Goal: Find specific page/section: Find specific page/section

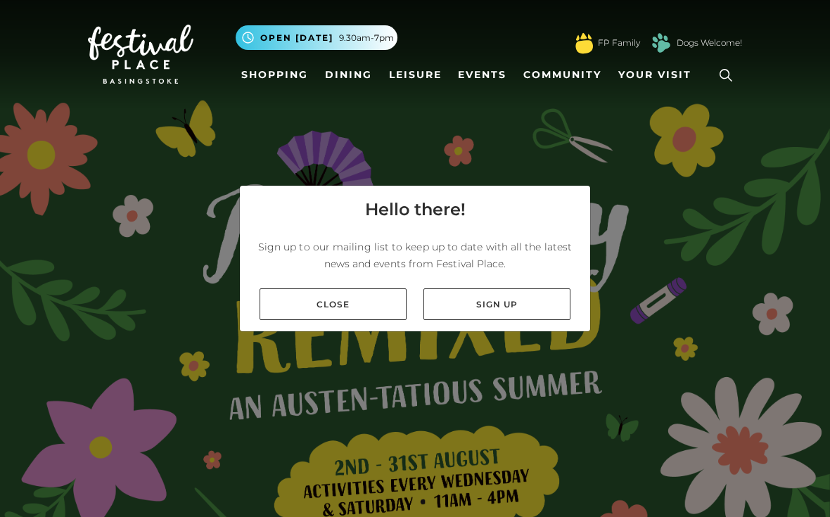
click at [357, 316] on link "Close" at bounding box center [333, 304] width 147 height 32
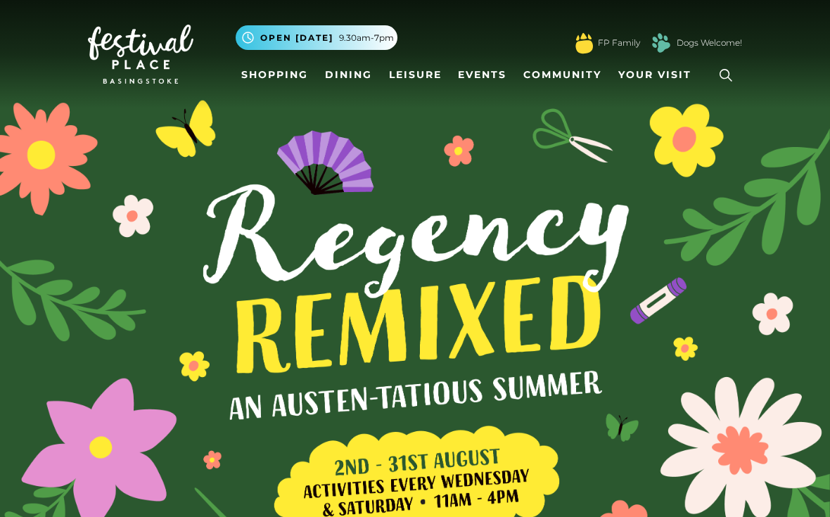
click at [353, 78] on link "Dining" at bounding box center [348, 75] width 58 height 26
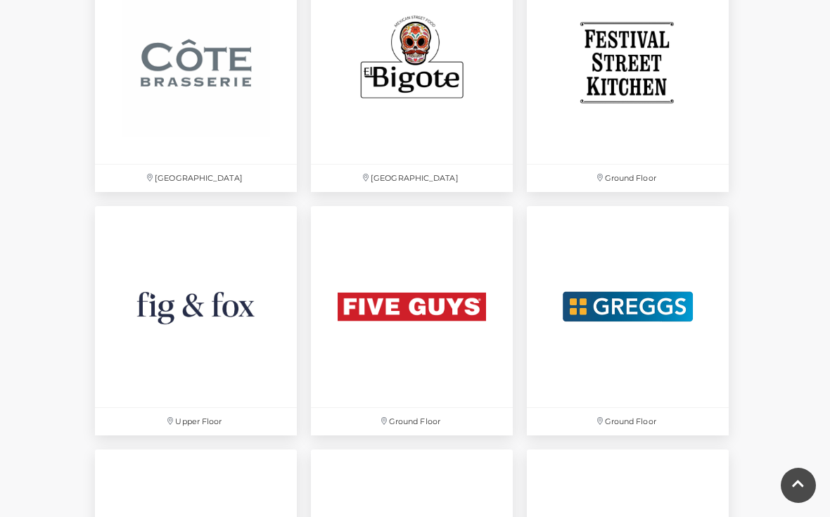
scroll to position [2192, 0]
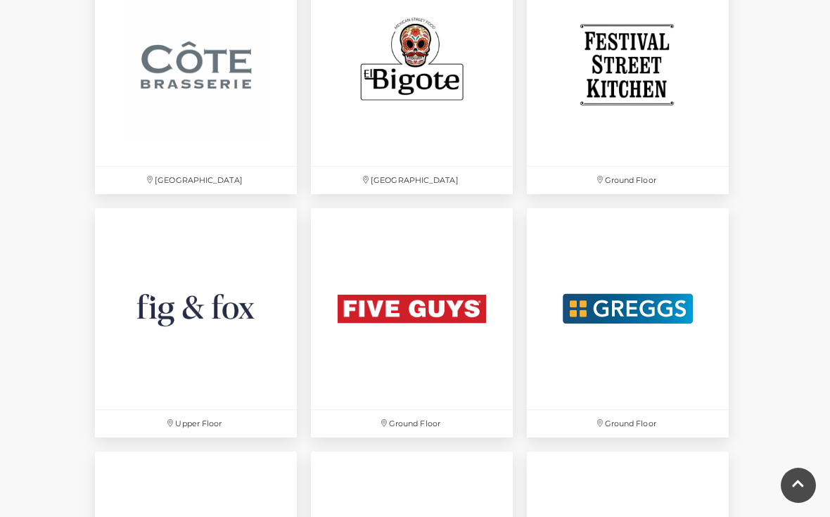
click at [253, 311] on img at bounding box center [196, 309] width 202 height 202
click at [422, 87] on img at bounding box center [412, 65] width 202 height 202
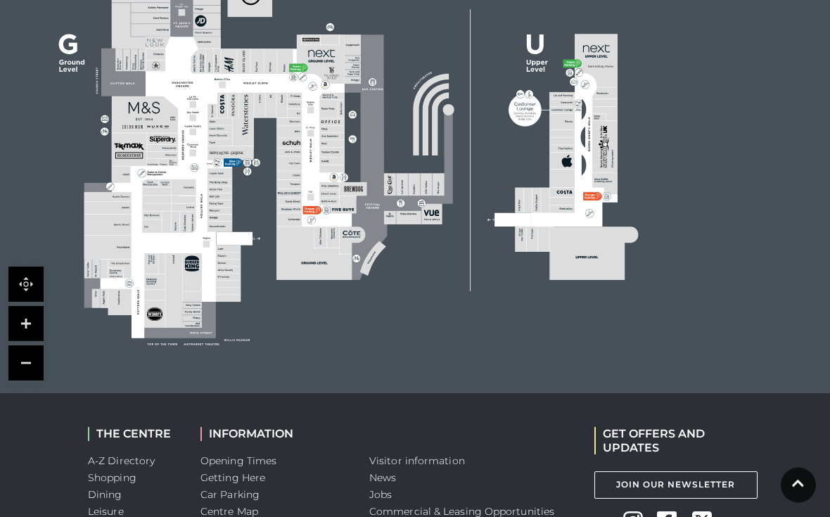
scroll to position [979, 0]
